Goal: Transaction & Acquisition: Purchase product/service

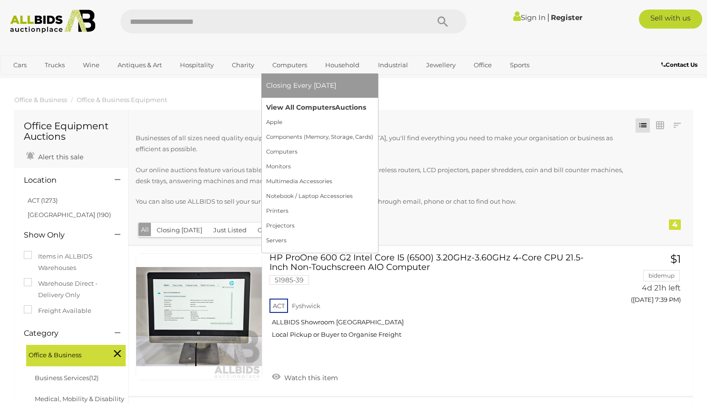
click at [285, 108] on link "View All Computers Auctions" at bounding box center [319, 107] width 107 height 15
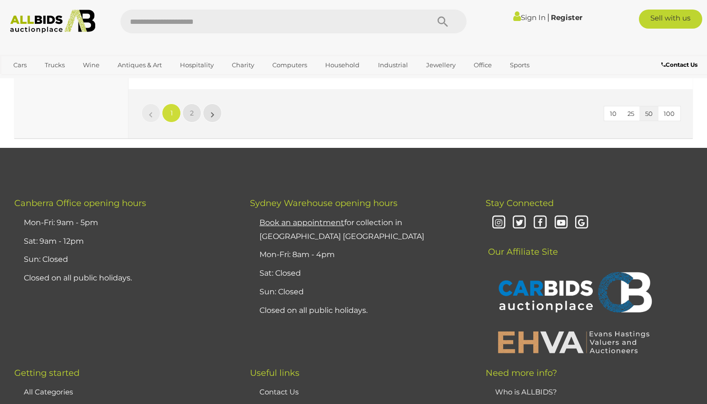
scroll to position [7535, 0]
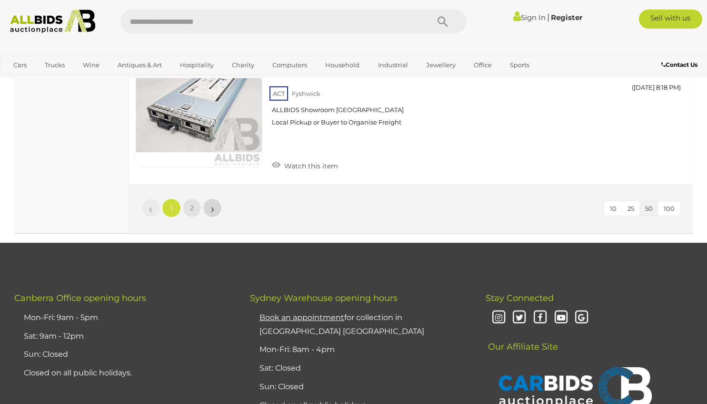
click at [216, 211] on link "»" at bounding box center [212, 207] width 19 height 19
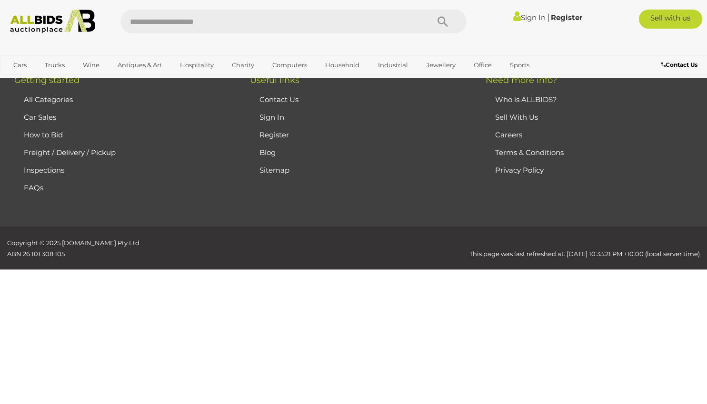
scroll to position [160, 0]
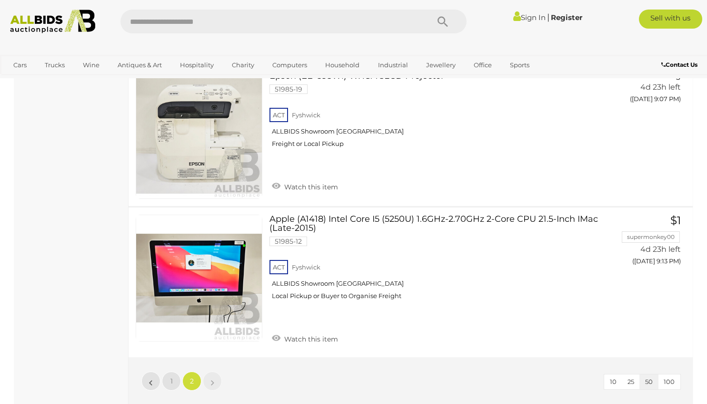
scroll to position [3948, 0]
